Goal: Task Accomplishment & Management: Use online tool/utility

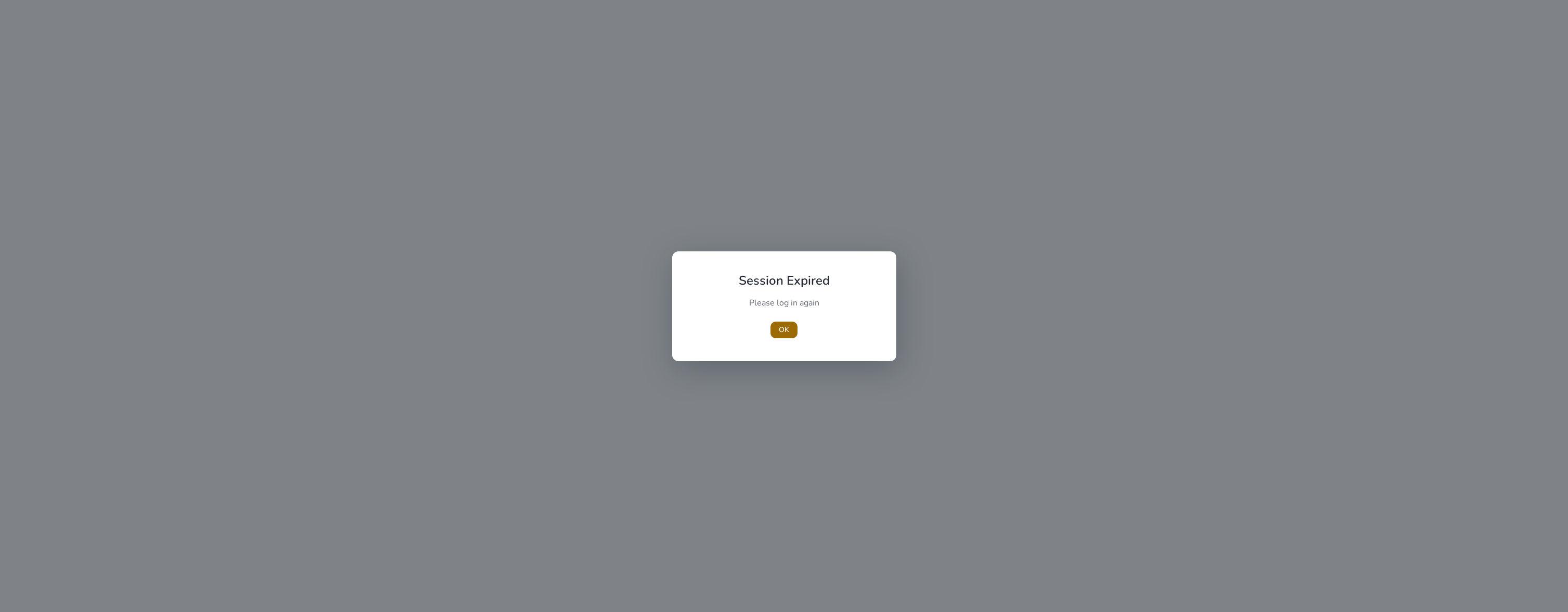
click at [788, 333] on span "OK" at bounding box center [784, 330] width 10 height 11
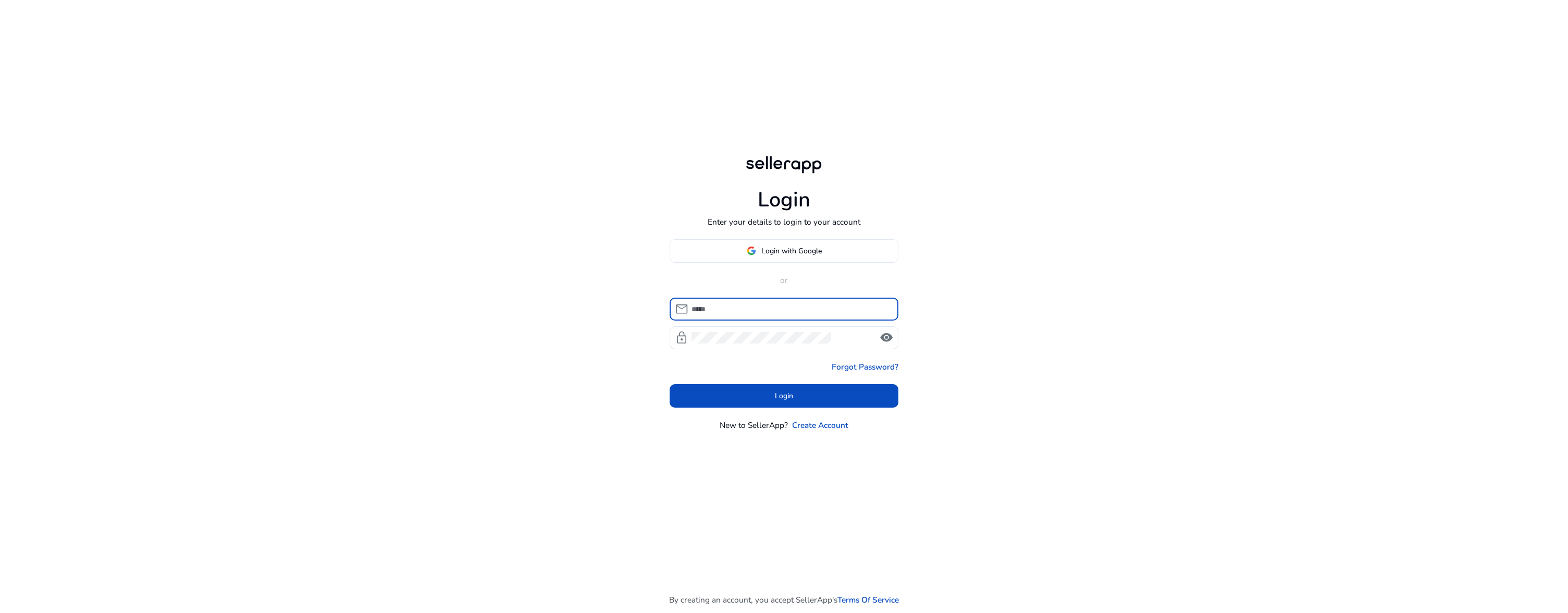
click at [779, 297] on div at bounding box center [791, 309] width 199 height 23
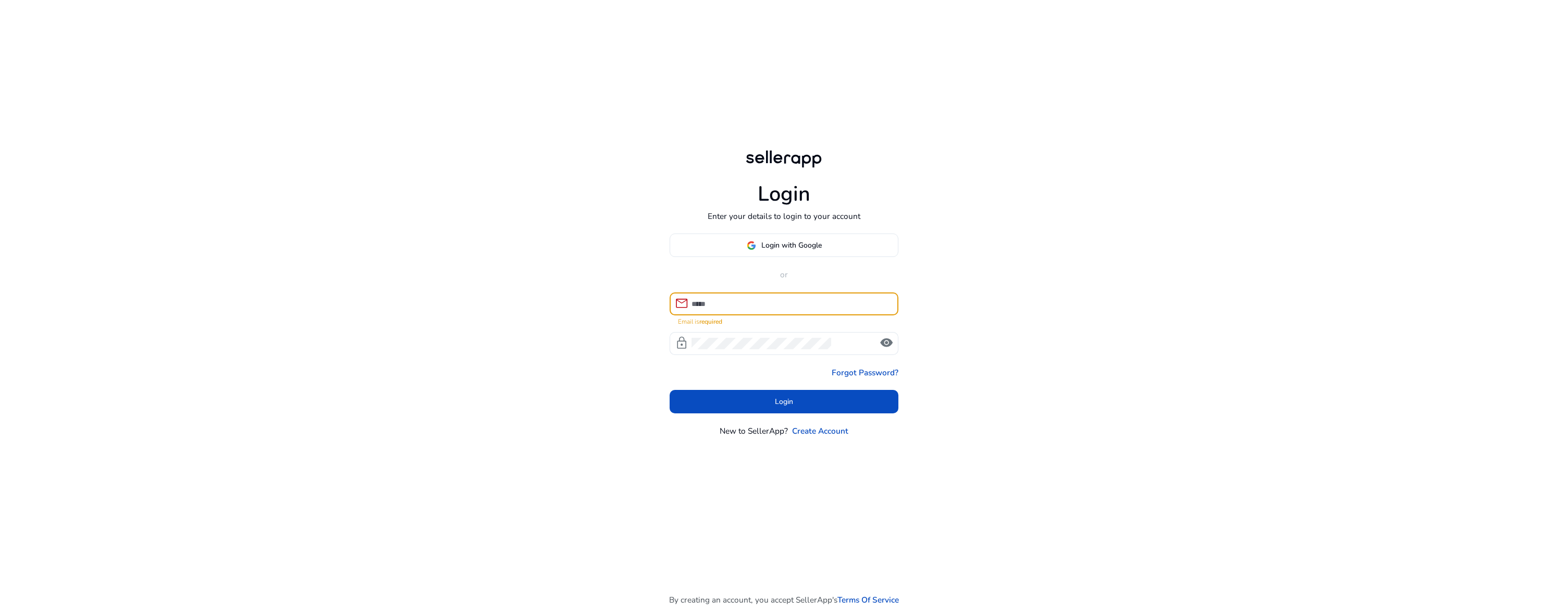
click at [776, 300] on input at bounding box center [791, 304] width 199 height 11
type input "**********"
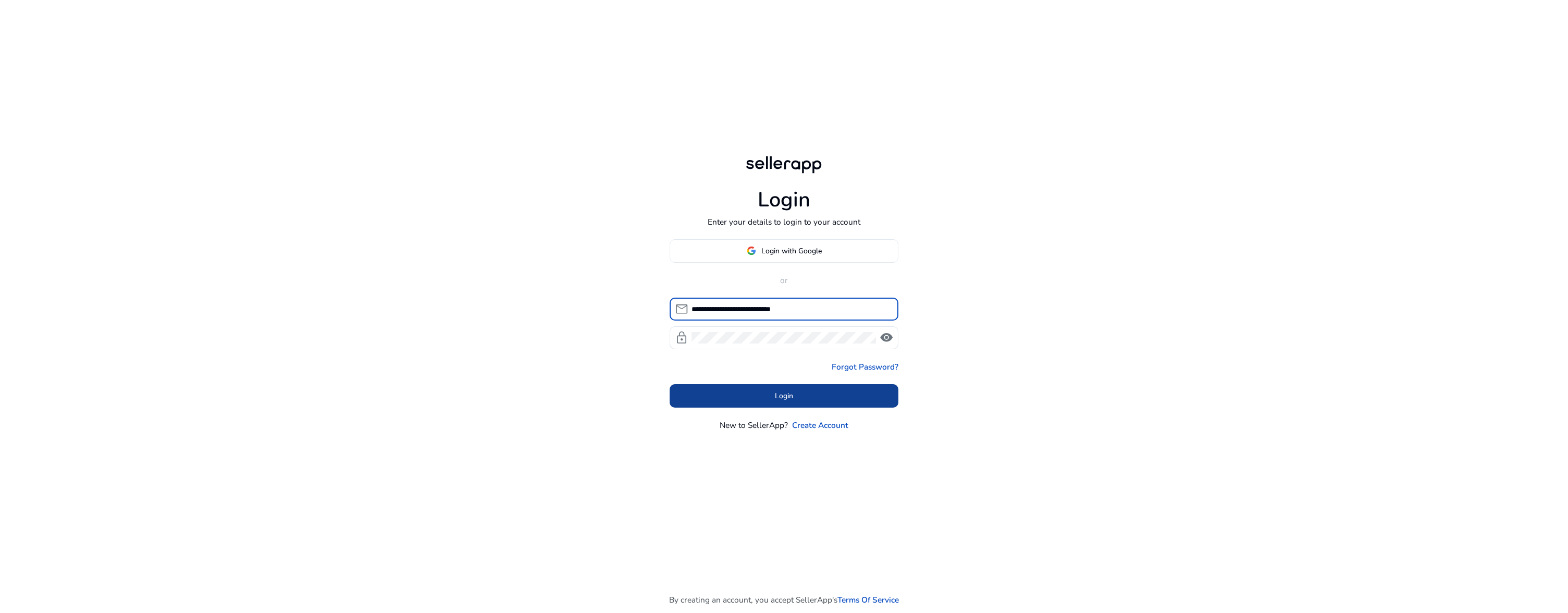
click at [801, 398] on span at bounding box center [784, 396] width 229 height 25
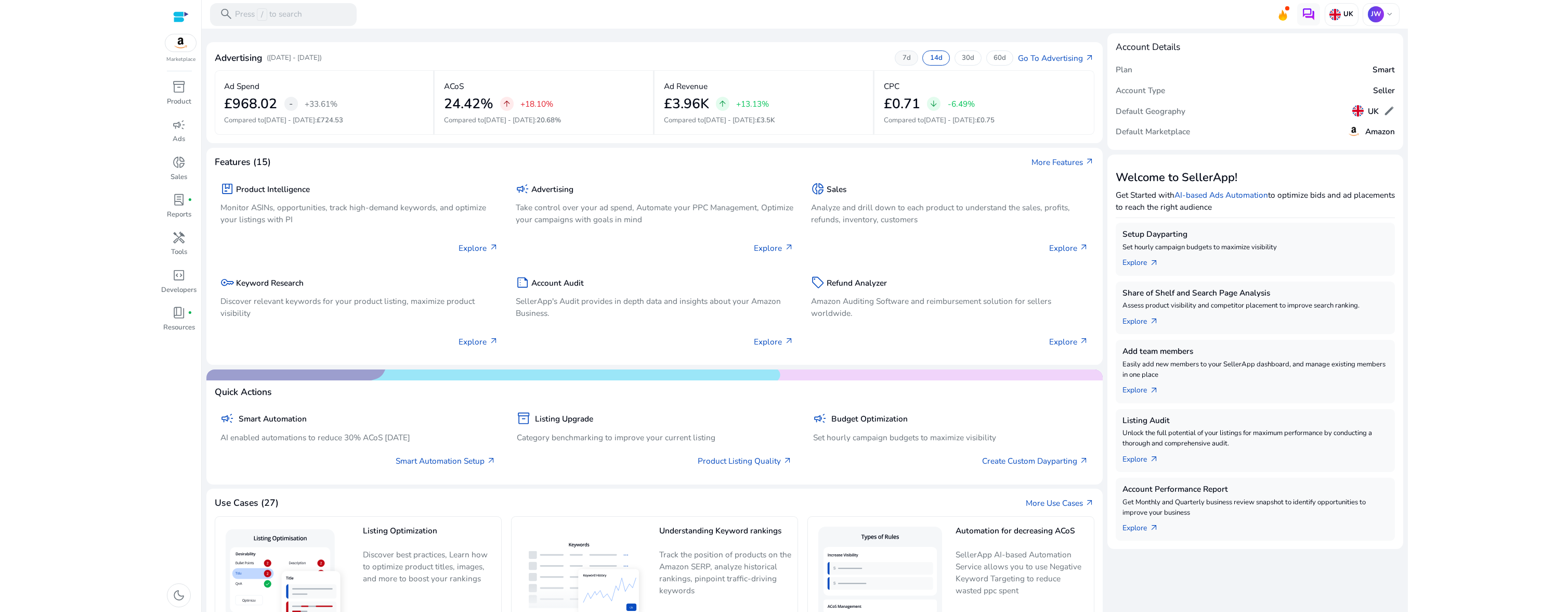
click at [905, 65] on div "7d" at bounding box center [906, 58] width 23 height 14
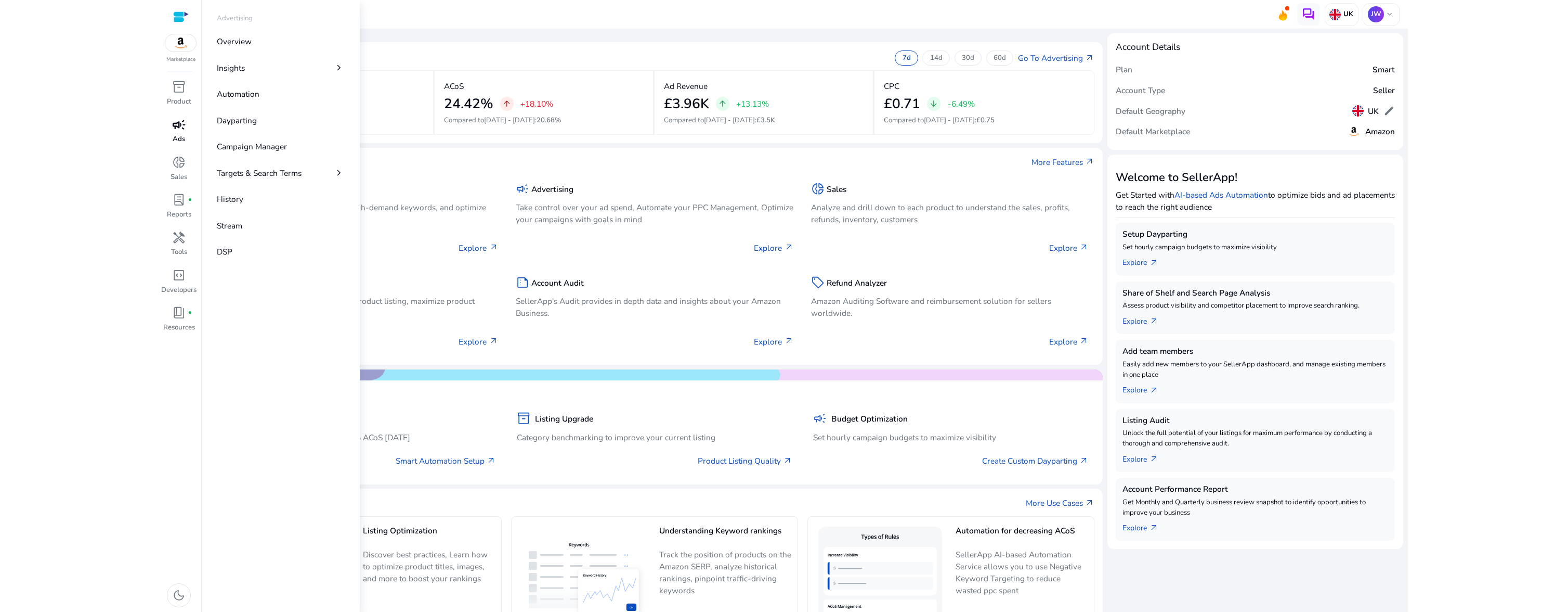
click at [183, 125] on span "campaign" at bounding box center [178, 125] width 14 height 14
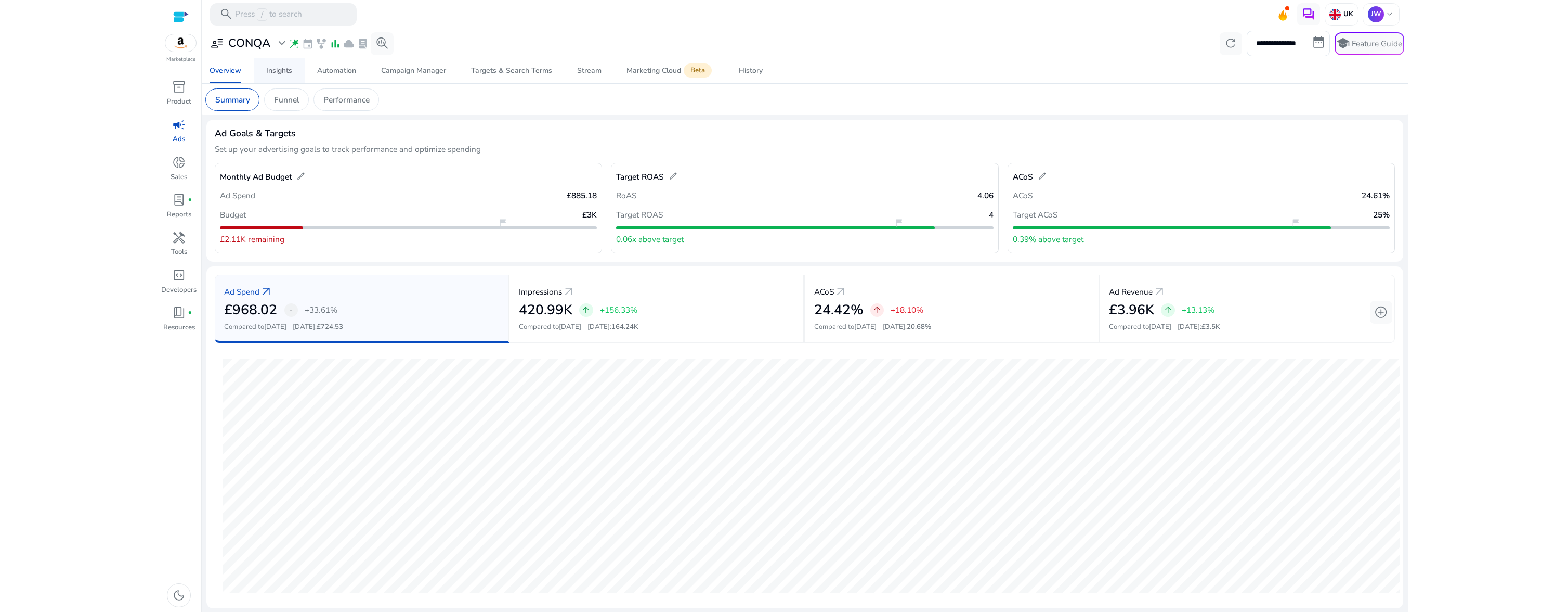
click at [276, 74] on div "Insights" at bounding box center [279, 70] width 26 height 7
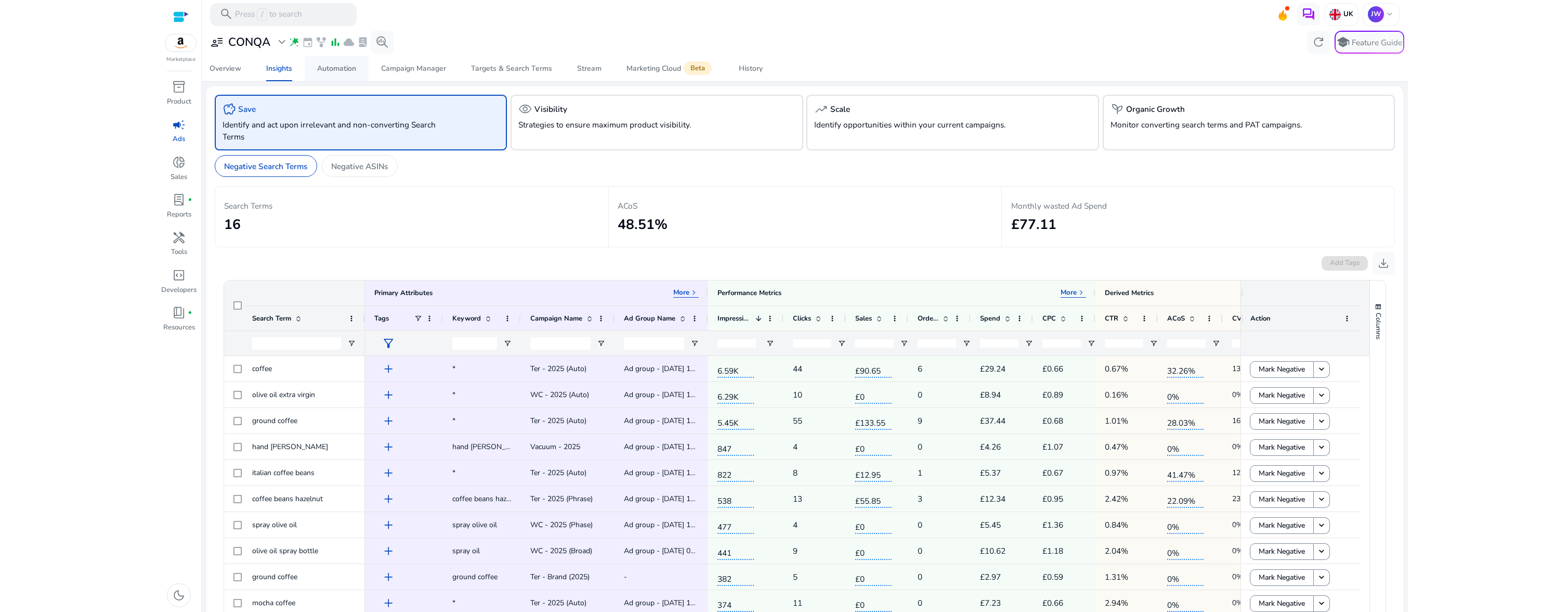
click at [352, 70] on div "Automation" at bounding box center [337, 68] width 39 height 7
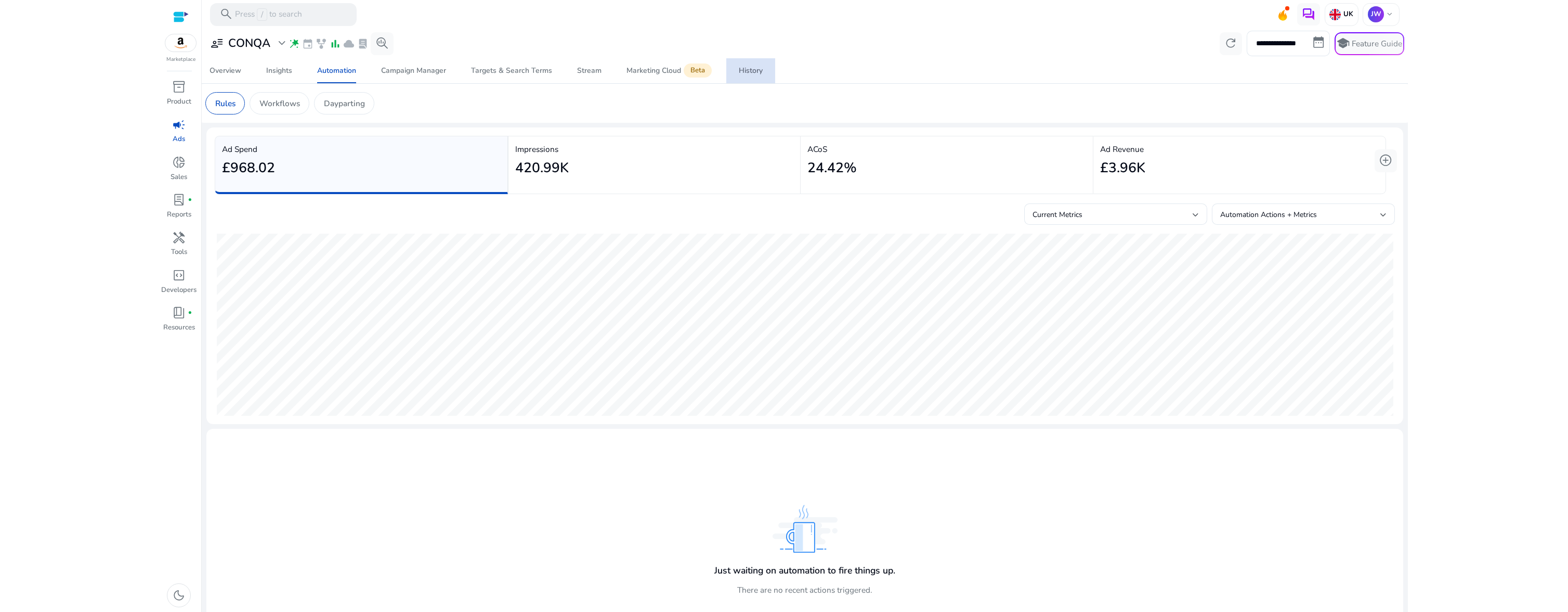
click at [745, 74] on div "History" at bounding box center [751, 70] width 24 height 7
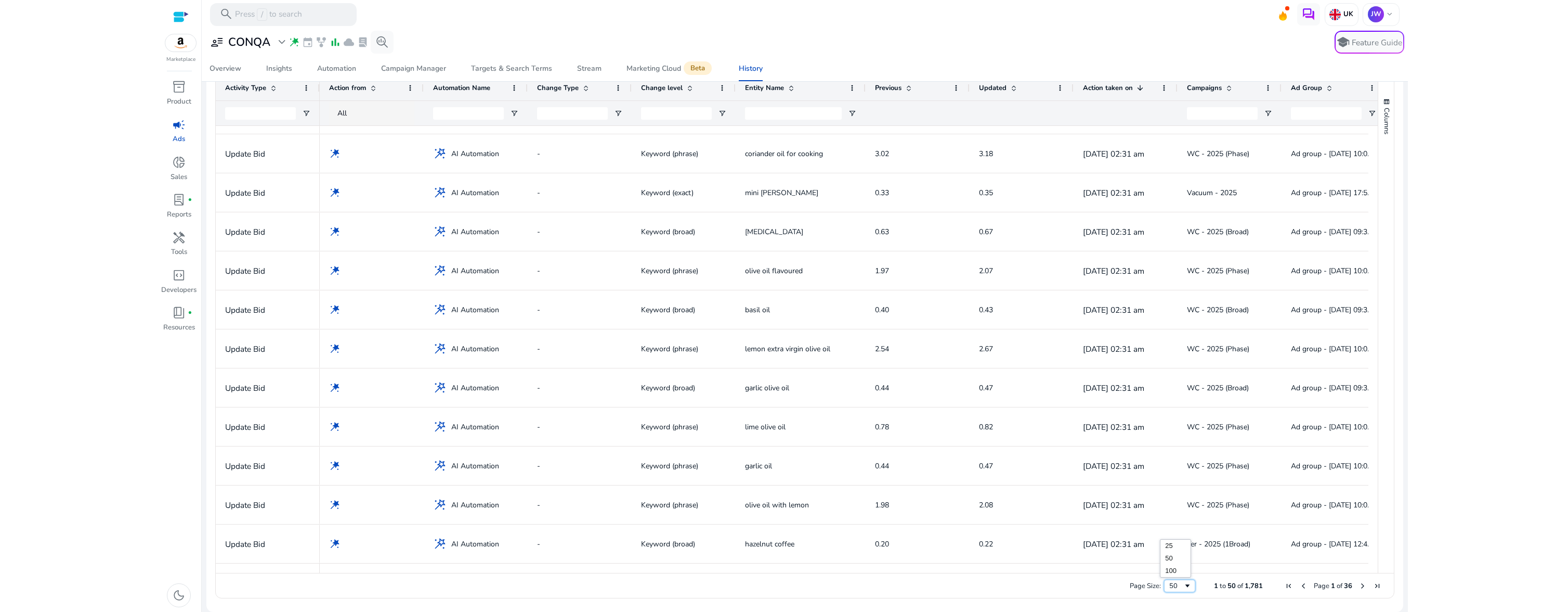
click at [1183, 586] on span "Page Size" at bounding box center [1187, 586] width 8 height 8
click at [1360, 587] on span "Next Page" at bounding box center [1363, 586] width 8 height 8
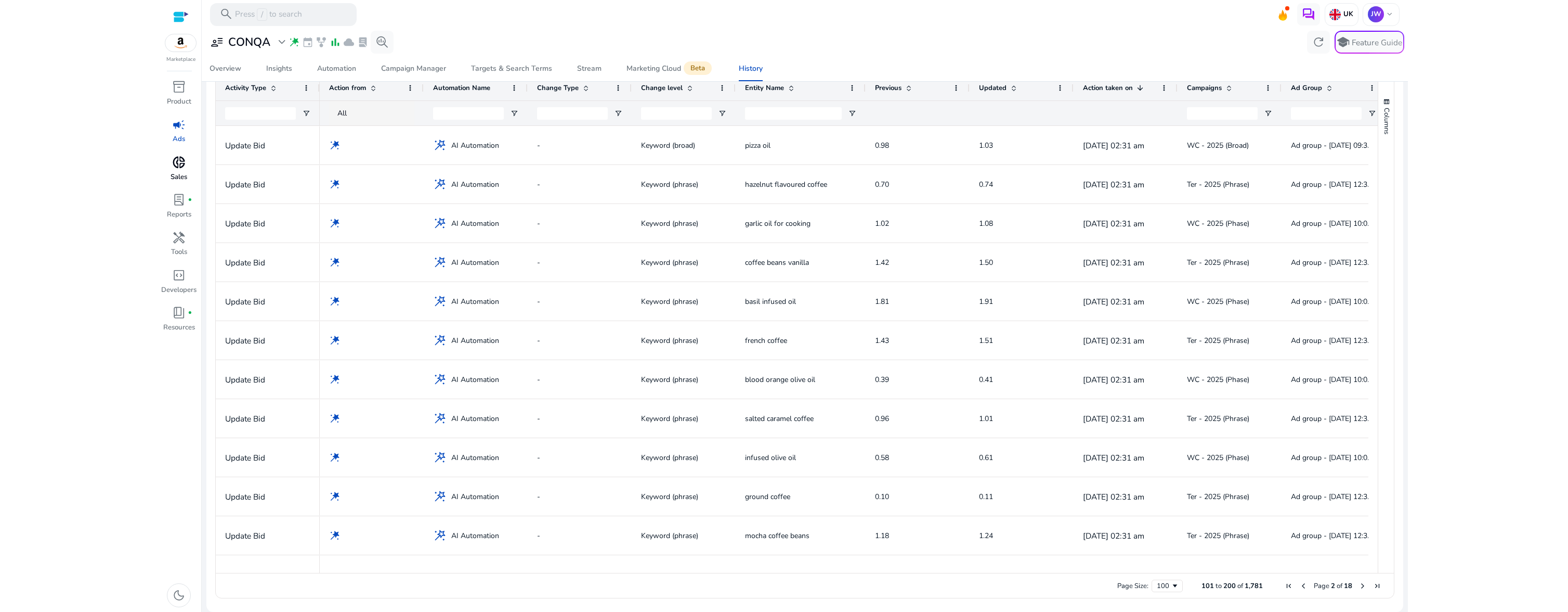
click at [180, 164] on span "donut_small" at bounding box center [178, 162] width 14 height 14
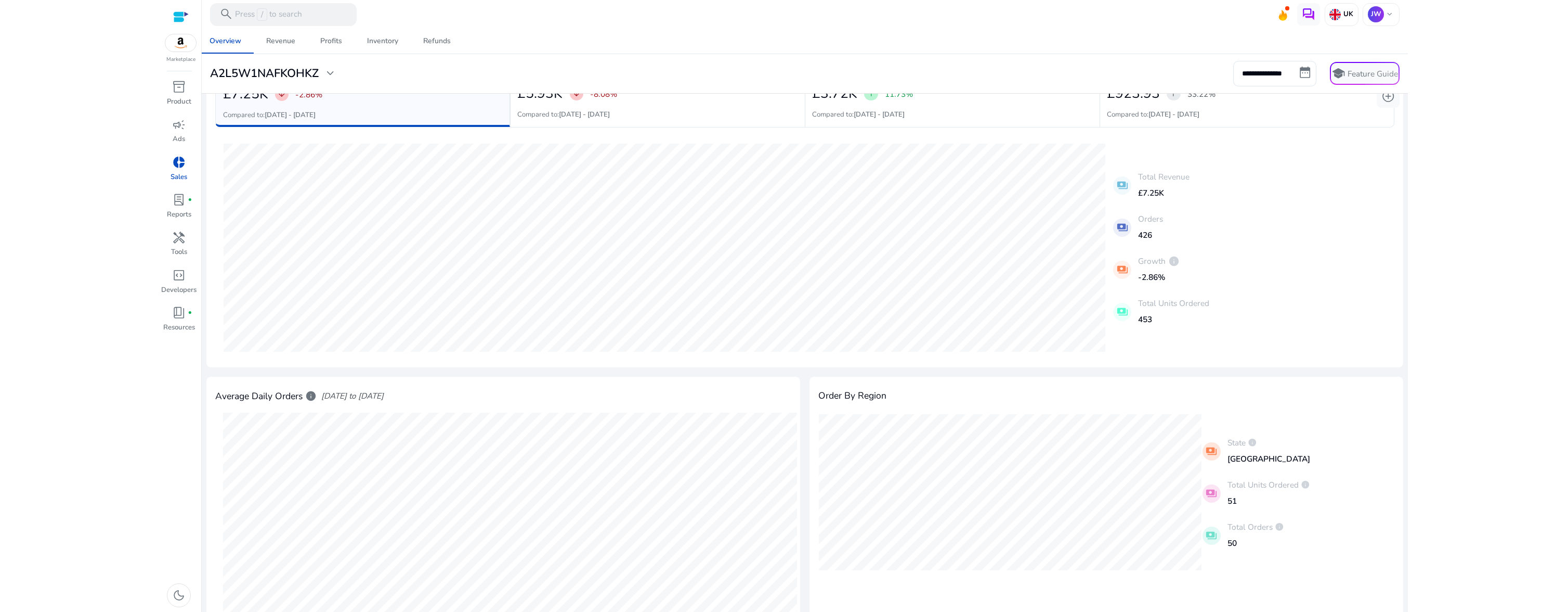
scroll to position [313, 0]
